Goal: Task Accomplishment & Management: Use online tool/utility

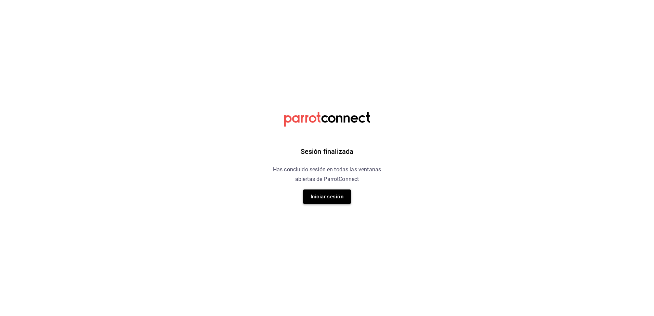
click at [334, 192] on button "Iniciar sesión" at bounding box center [327, 196] width 48 height 14
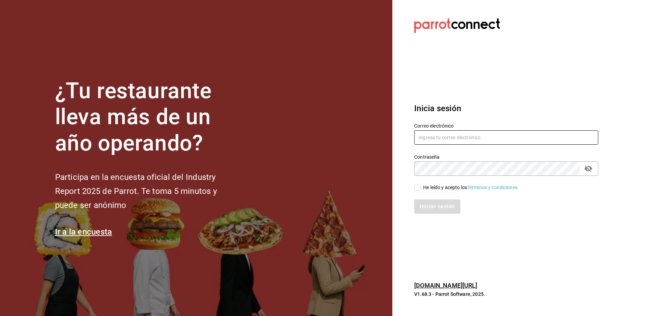
type input "[EMAIL_ADDRESS][DOMAIN_NAME]"
click at [419, 187] on label "He leído y acepto los Términos y condiciones." at bounding box center [466, 187] width 105 height 7
click at [419, 187] on input "He leído y acepto los Términos y condiciones." at bounding box center [417, 188] width 6 height 6
checkbox input "true"
click at [432, 203] on button "Iniciar sesión" at bounding box center [437, 206] width 46 height 14
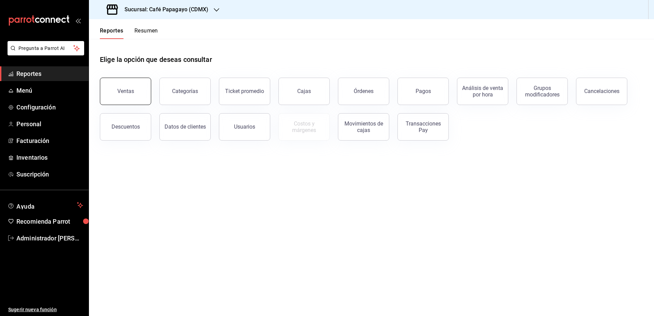
click at [137, 95] on button "Ventas" at bounding box center [125, 91] width 51 height 27
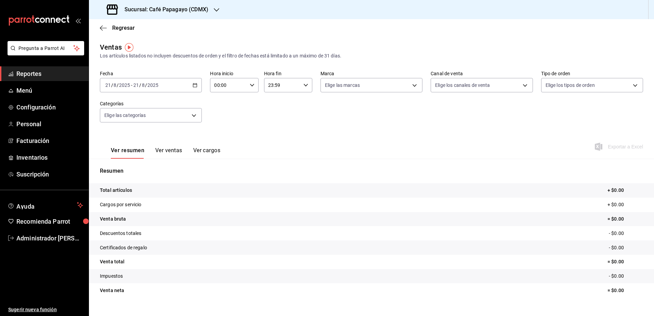
click at [150, 92] on div "2025-08-21 21 / 8 / 2025 - 2025-08-21 21 / 8 / 2025" at bounding box center [151, 85] width 102 height 14
click at [133, 165] on span "Rango de fechas" at bounding box center [132, 167] width 53 height 7
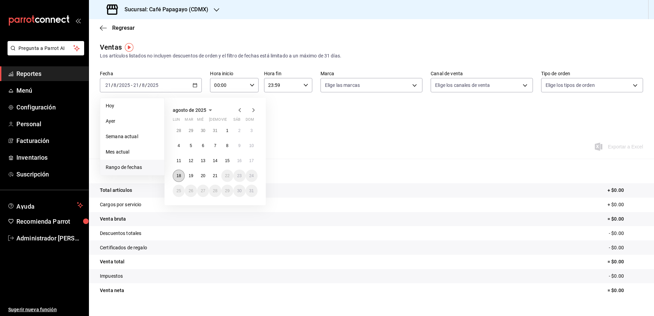
click at [178, 175] on abbr "18" at bounding box center [178, 175] width 4 height 5
click at [215, 174] on abbr "21" at bounding box center [215, 175] width 4 height 5
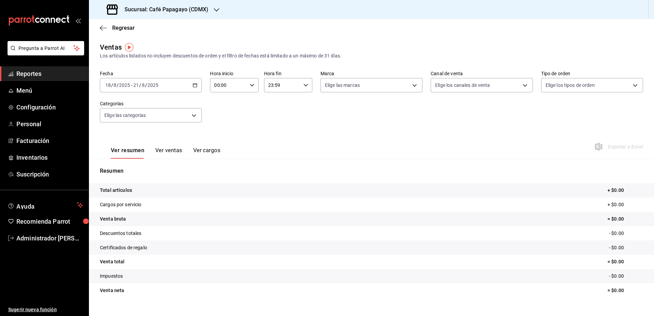
scroll to position [12, 0]
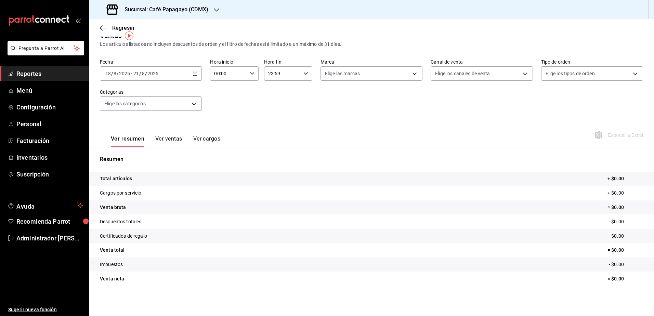
click at [234, 79] on input "00:00" at bounding box center [228, 74] width 37 height 14
click at [224, 93] on span "00" at bounding box center [220, 90] width 13 height 5
click at [313, 95] on div at bounding box center [327, 158] width 654 height 316
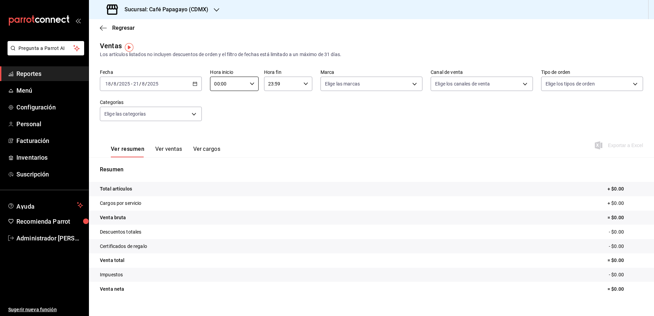
scroll to position [0, 0]
click at [158, 151] on button "Ver ventas" at bounding box center [168, 153] width 27 height 12
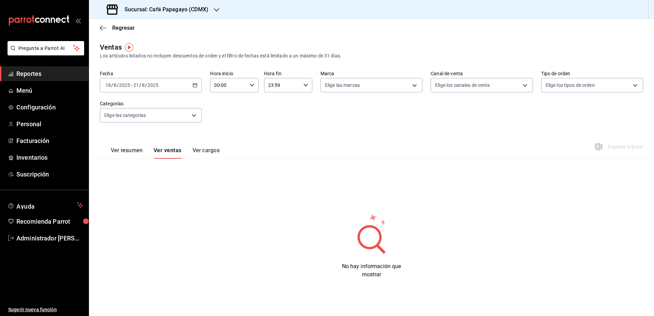
click at [209, 145] on div "Ver resumen Ver ventas Ver cargos" at bounding box center [160, 149] width 120 height 20
click at [209, 148] on button "Ver cargos" at bounding box center [205, 153] width 27 height 12
click at [129, 155] on button "Ver resumen" at bounding box center [127, 153] width 32 height 12
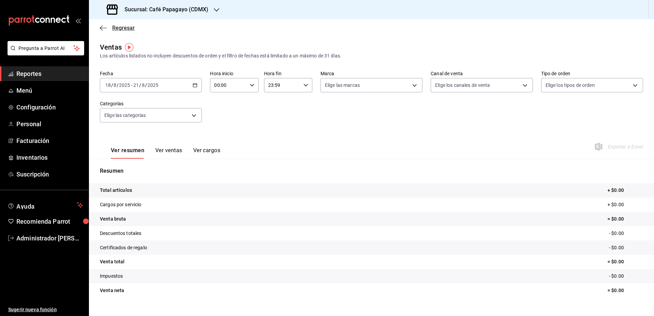
click at [112, 27] on span "Regresar" at bounding box center [117, 28] width 35 height 6
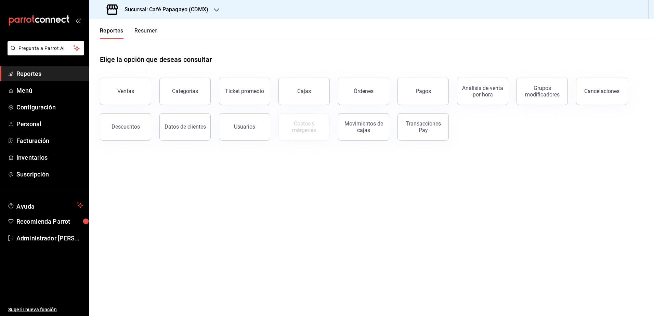
click at [392, 91] on div "Pagos" at bounding box center [418, 87] width 59 height 36
click at [410, 91] on button "Pagos" at bounding box center [422, 91] width 51 height 27
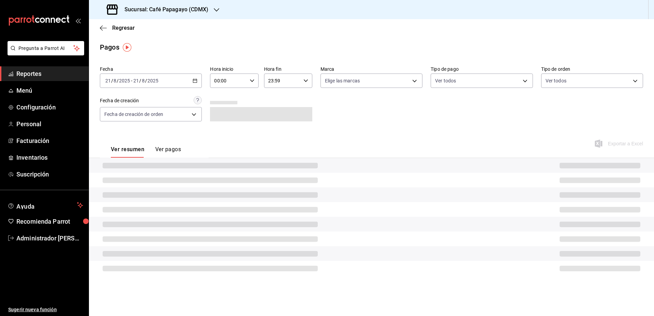
click at [156, 83] on input "2025" at bounding box center [153, 80] width 12 height 5
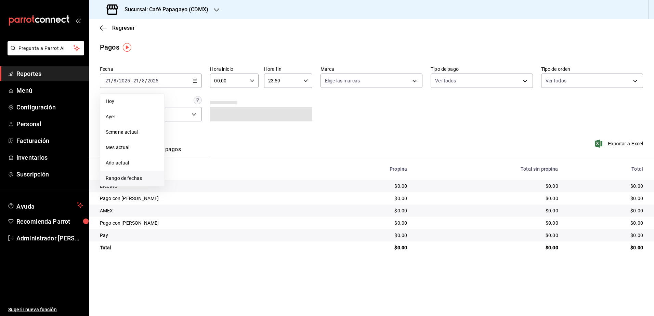
click at [126, 180] on span "Rango de fechas" at bounding box center [132, 178] width 53 height 7
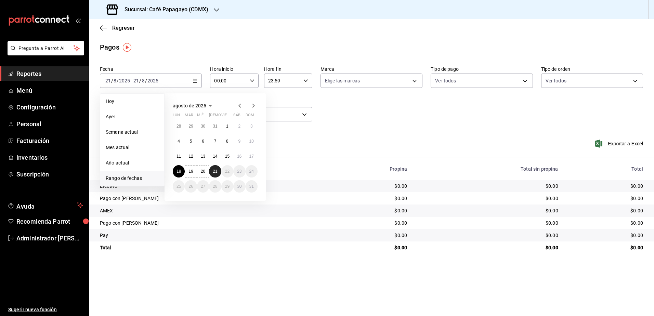
click at [216, 172] on abbr "21" at bounding box center [215, 171] width 4 height 5
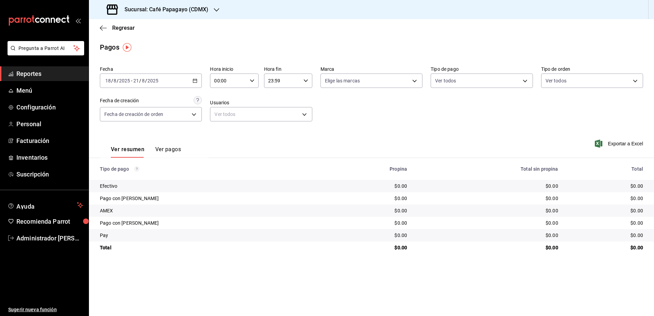
click at [186, 10] on h3 "Sucursal: Café Papagayo (CDMX)" at bounding box center [163, 9] width 89 height 8
click at [135, 32] on span "Café Papagayo (CDMX)" at bounding box center [120, 29] width 52 height 7
click at [173, 11] on h3 "Sucursal: Café Papagayo (CDMX)" at bounding box center [163, 9] width 89 height 8
click at [127, 31] on span "Café Papagayo (CDMX)" at bounding box center [120, 29] width 52 height 7
click at [109, 30] on span "Regresar" at bounding box center [117, 28] width 35 height 6
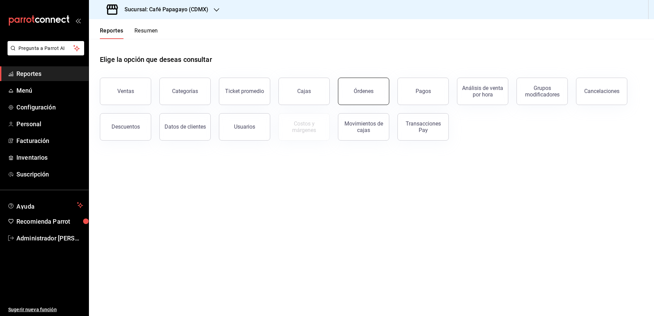
click at [359, 82] on button "Órdenes" at bounding box center [363, 91] width 51 height 27
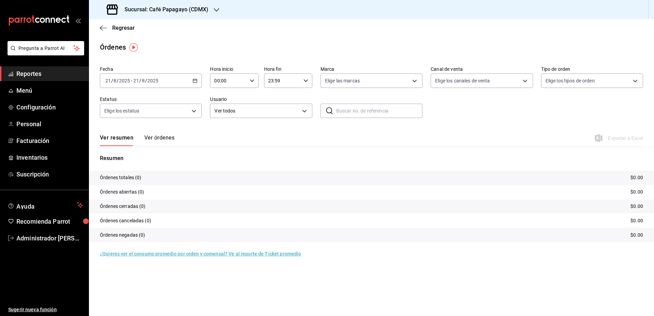
click at [168, 81] on div "2025-08-21 21 / 8 / 2025 - 2025-08-21 21 / 8 / 2025" at bounding box center [151, 80] width 102 height 14
click at [126, 178] on span "Rango de fechas" at bounding box center [132, 178] width 53 height 7
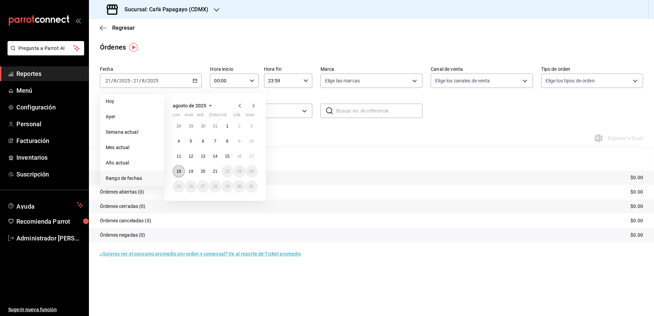
click at [182, 170] on button "18" at bounding box center [179, 171] width 12 height 12
click at [206, 170] on button "20" at bounding box center [203, 171] width 12 height 12
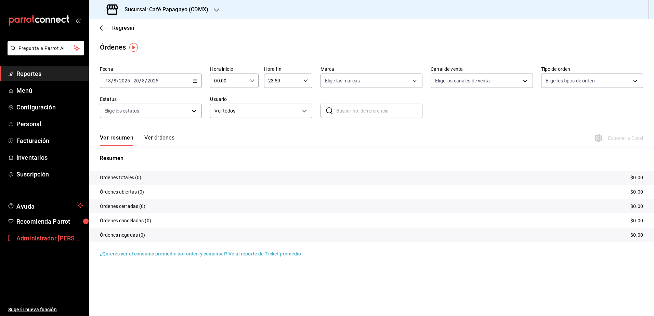
click at [50, 241] on span "Administrador Papagayo" at bounding box center [49, 237] width 67 height 9
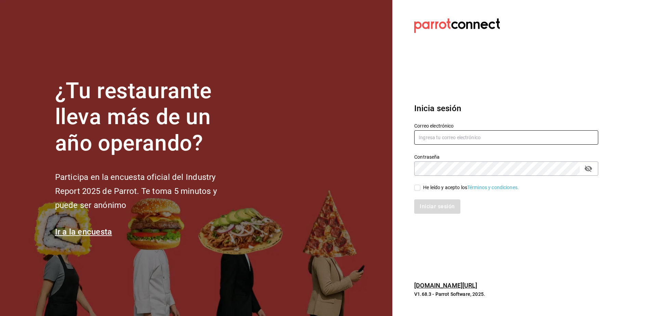
type input "[EMAIL_ADDRESS][DOMAIN_NAME]"
